Goal: Transaction & Acquisition: Purchase product/service

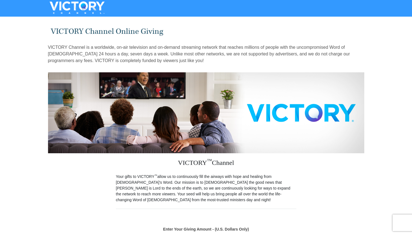
scroll to position [107, 0]
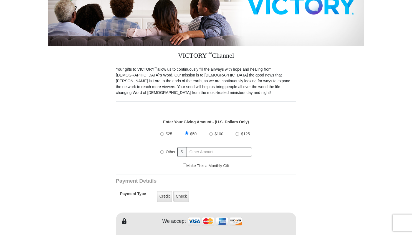
click at [162, 152] on input "Other" at bounding box center [162, 152] width 4 height 4
radio input "true"
click at [197, 151] on input "text" at bounding box center [219, 152] width 65 height 10
type input "10"
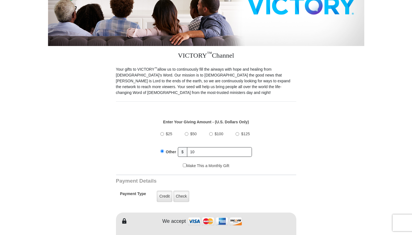
click at [280, 143] on div "$25 $50 $100 $125 Other $ 10" at bounding box center [206, 145] width 175 height 36
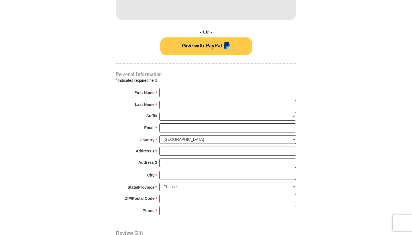
scroll to position [372, 0]
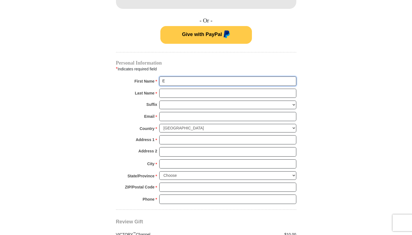
type input "Eric"
type input "Hershberger"
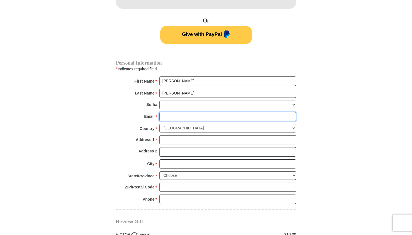
type input "erichershberger7@gmail.com"
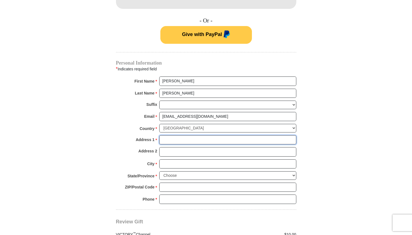
type input "2825 Nimishillen Church Rd NE"
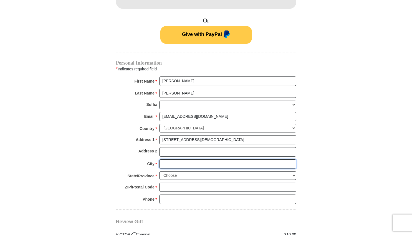
type input "Canton"
select select "OH"
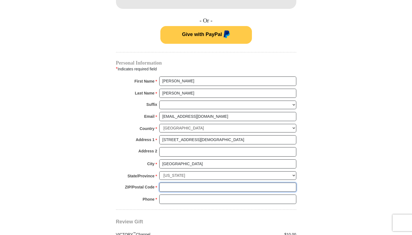
type input "44721"
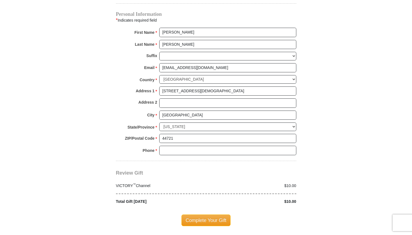
scroll to position [428, 0]
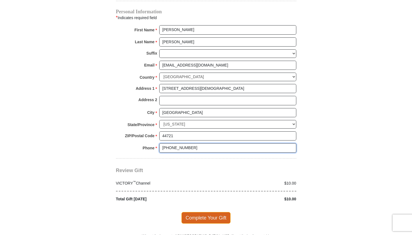
type input "330-685-6618"
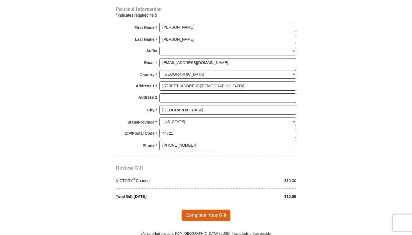
click at [213, 210] on span "Complete Your Gift" at bounding box center [205, 216] width 49 height 12
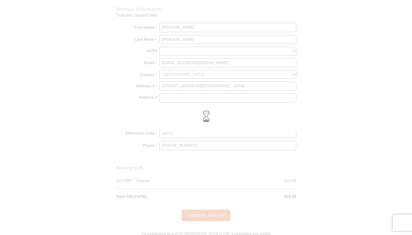
scroll to position [426, 0]
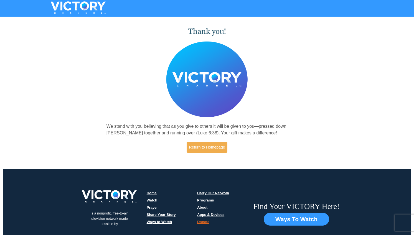
scroll to position [1, 0]
